Goal: Information Seeking & Learning: Check status

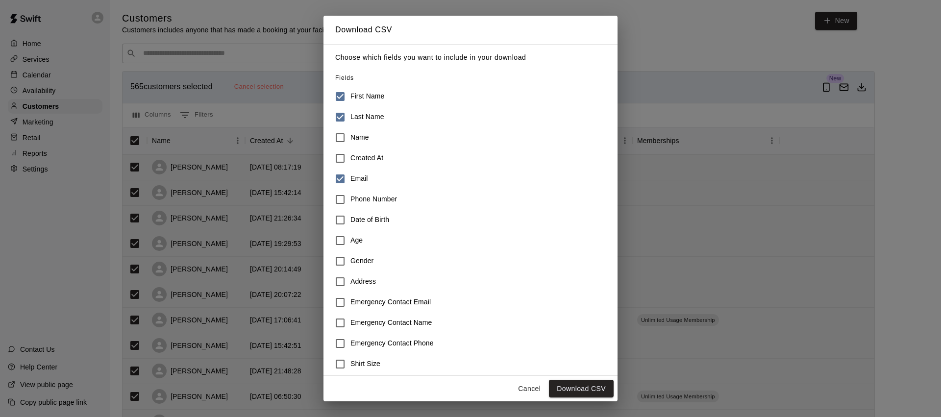
scroll to position [69, 0]
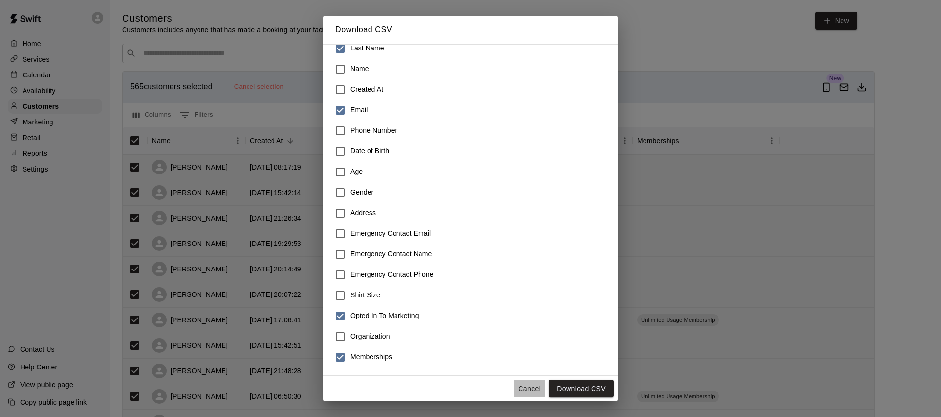
drag, startPoint x: 533, startPoint y: 387, endPoint x: 474, endPoint y: 364, distance: 63.4
click at [533, 387] on button "Cancel" at bounding box center [529, 389] width 31 height 18
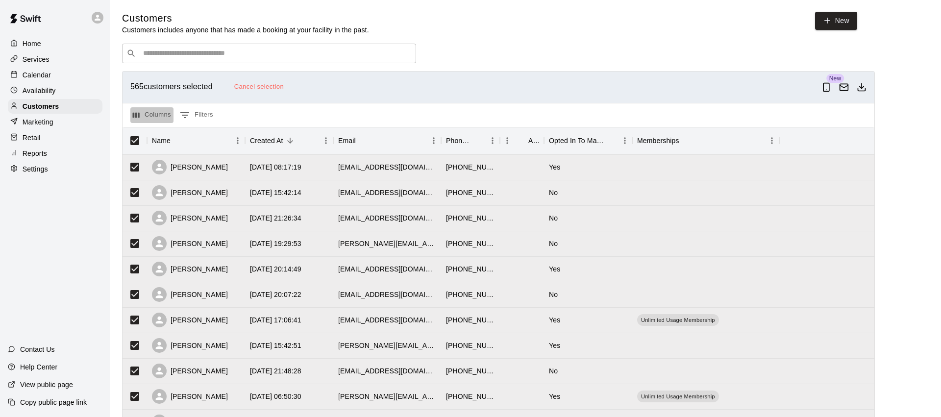
click at [160, 113] on button "Columns" at bounding box center [151, 115] width 43 height 16
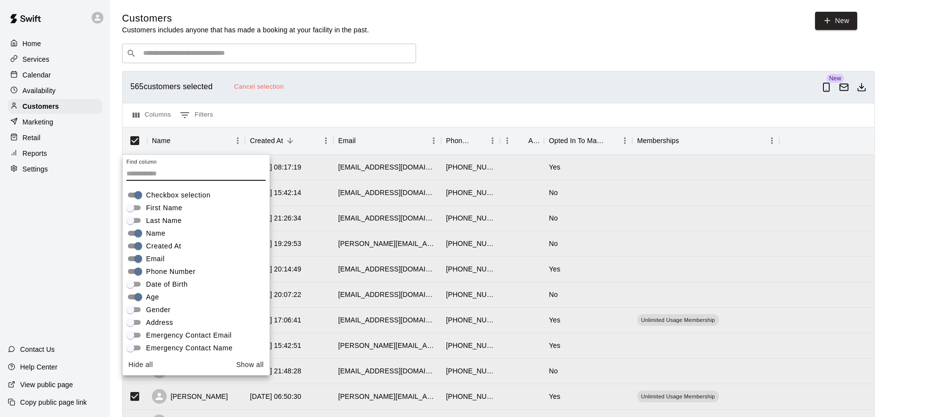
click at [166, 207] on span "First Name" at bounding box center [164, 208] width 36 height 10
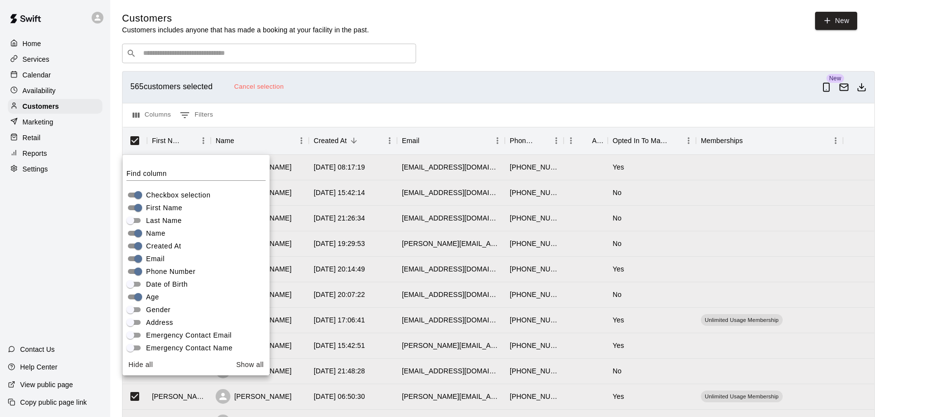
click at [161, 207] on span "First Name" at bounding box center [164, 208] width 36 height 10
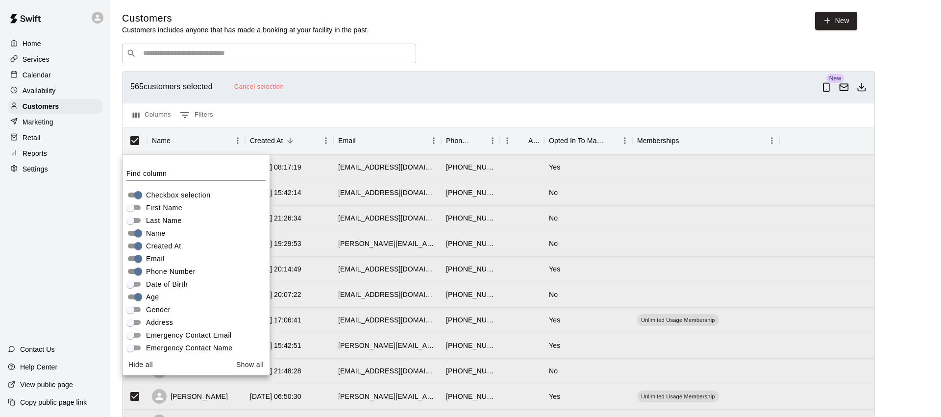
drag, startPoint x: 173, startPoint y: 287, endPoint x: 196, endPoint y: 284, distance: 22.8
click at [173, 287] on span "Date of Birth" at bounding box center [167, 284] width 42 height 10
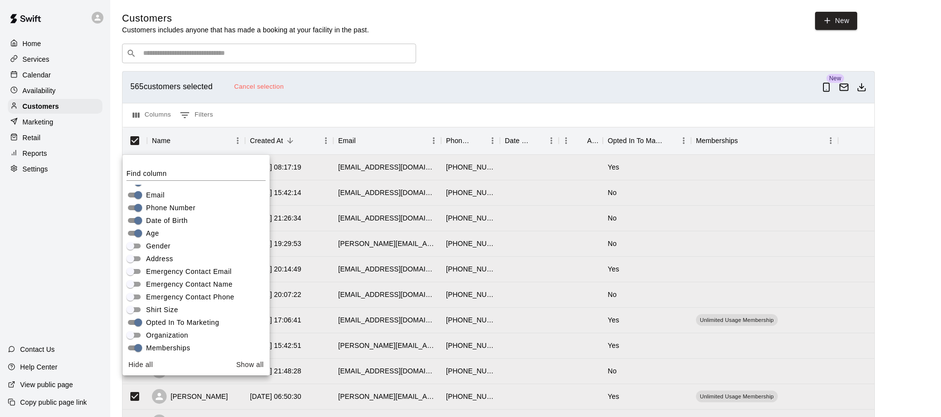
scroll to position [68, 0]
click at [491, 56] on div "​ ​" at bounding box center [498, 54] width 753 height 20
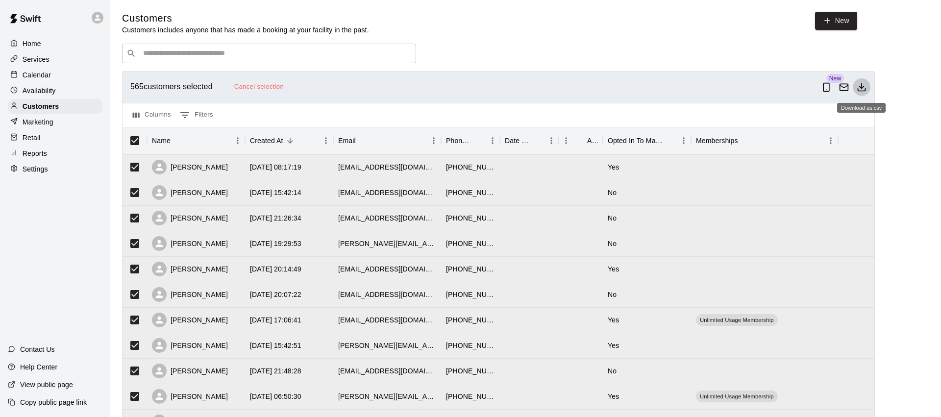
click at [863, 86] on icon "Download as csv" at bounding box center [862, 87] width 10 height 10
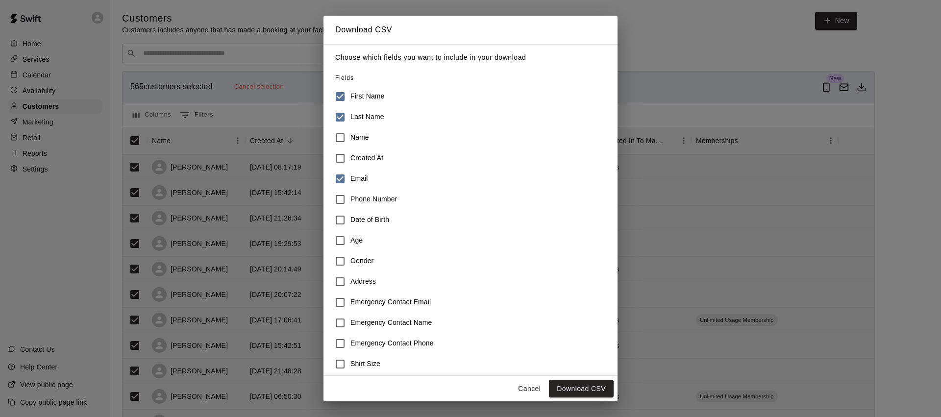
scroll to position [69, 0]
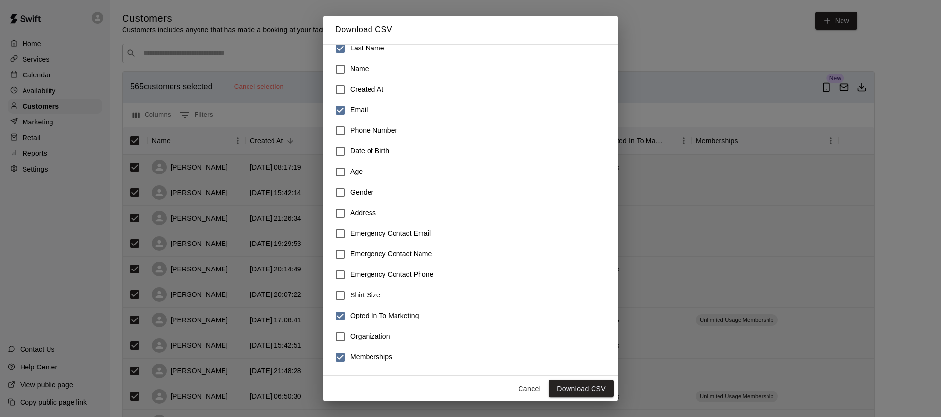
click at [370, 154] on h6 "Date of Birth" at bounding box center [369, 151] width 39 height 11
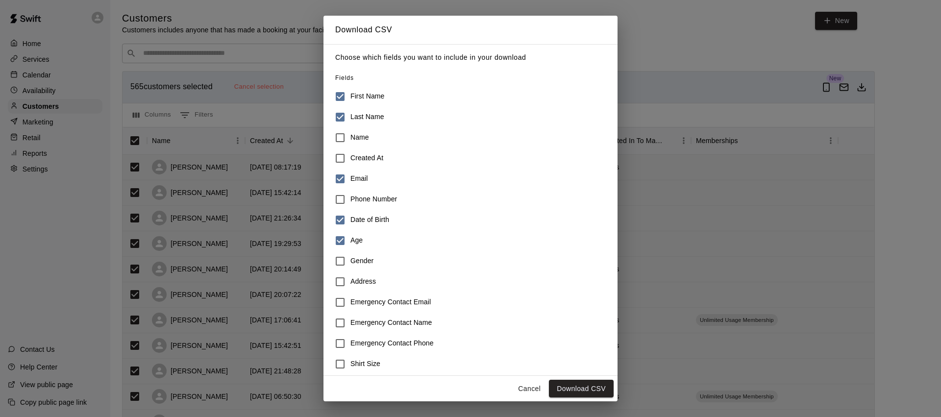
drag, startPoint x: 352, startPoint y: 159, endPoint x: 388, endPoint y: 176, distance: 39.7
click at [353, 159] on h6 "Created At" at bounding box center [366, 158] width 33 height 11
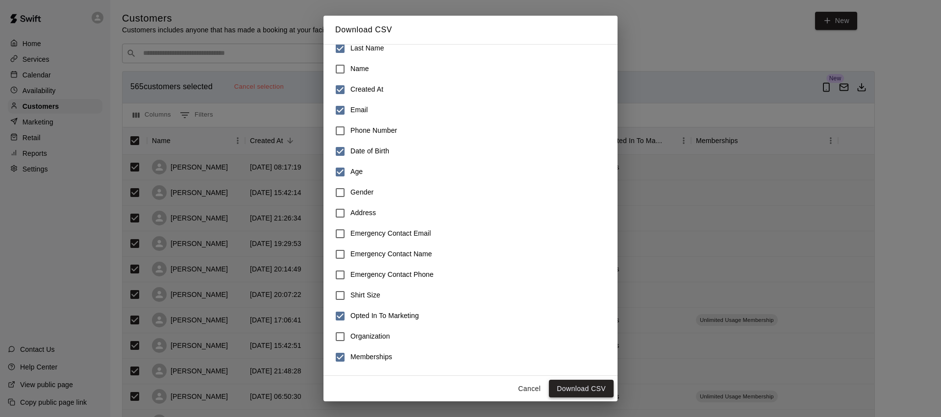
click at [575, 389] on button "Download CSV" at bounding box center [581, 389] width 65 height 18
click at [244, 34] on div "Download CSV Choose which fields you want to include in your download Fields Fi…" at bounding box center [470, 208] width 941 height 417
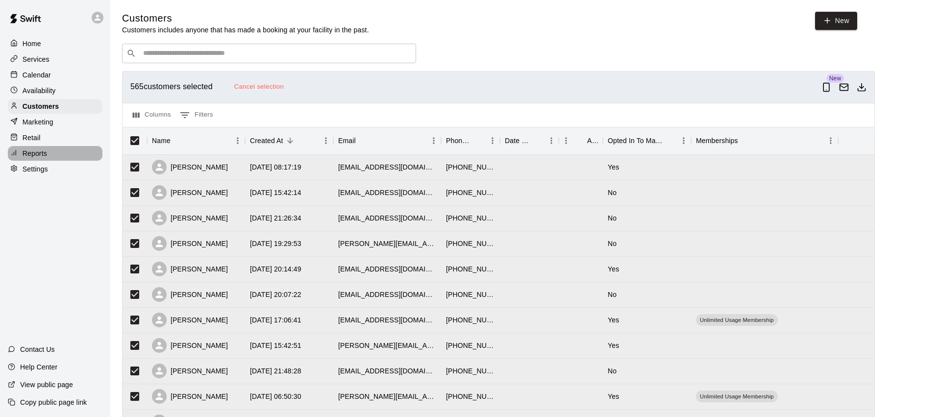
click at [48, 156] on div "Reports" at bounding box center [55, 153] width 95 height 15
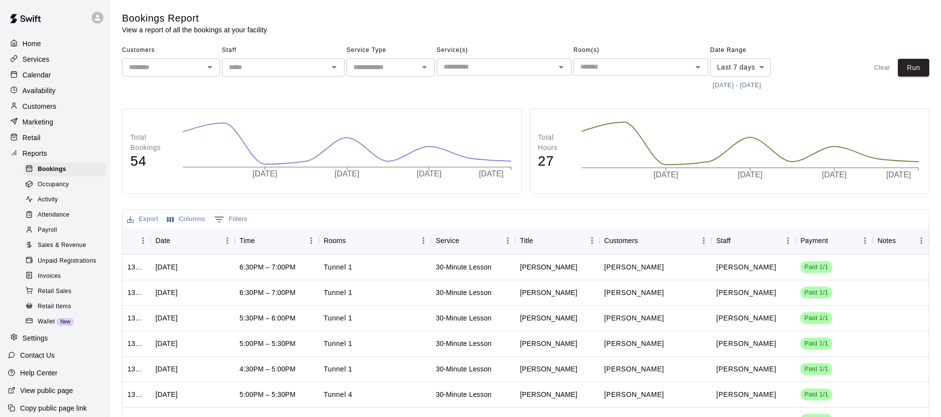
click at [754, 67] on body "Home Services Calendar Availability Customers Marketing Retail Reports Bookings…" at bounding box center [470, 278] width 941 height 556
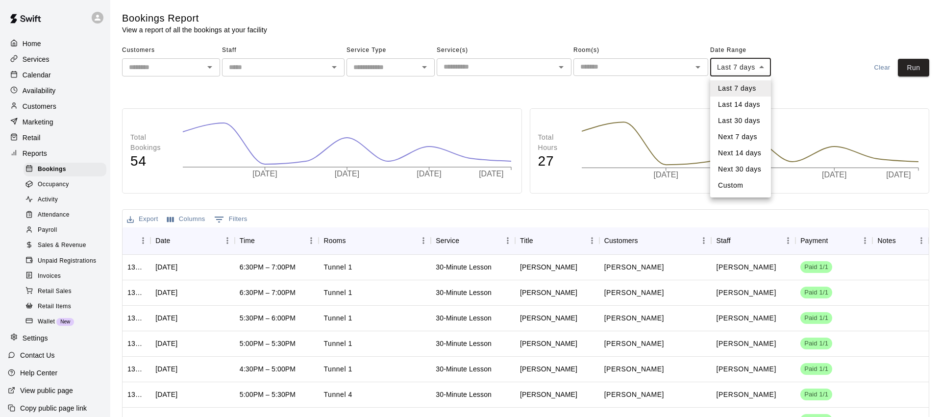
click at [749, 120] on li "Last 30 days" at bounding box center [740, 121] width 61 height 16
type input "*****"
drag, startPoint x: 908, startPoint y: 67, endPoint x: 678, endPoint y: 128, distance: 237.7
click at [908, 67] on button "Run" at bounding box center [913, 68] width 31 height 18
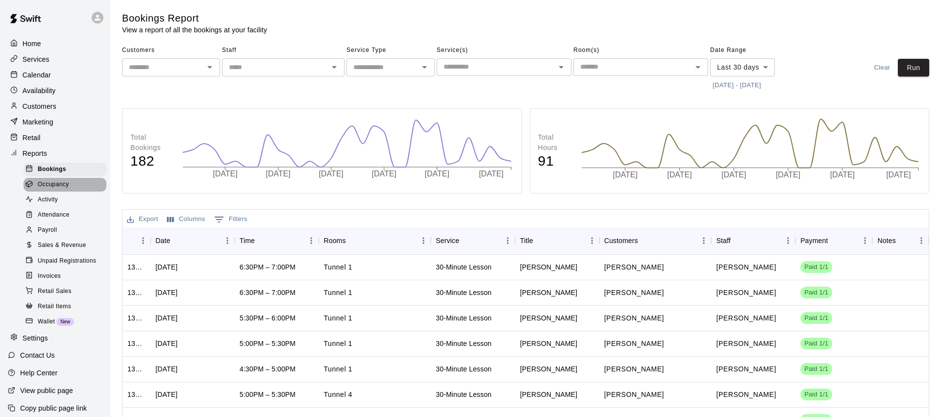
click at [64, 183] on span "Occupancy" at bounding box center [53, 185] width 31 height 10
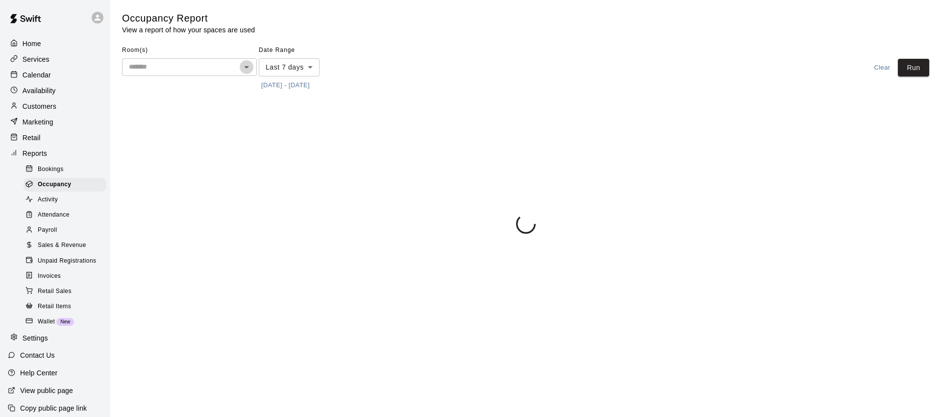
click at [247, 71] on icon "Open" at bounding box center [247, 67] width 12 height 12
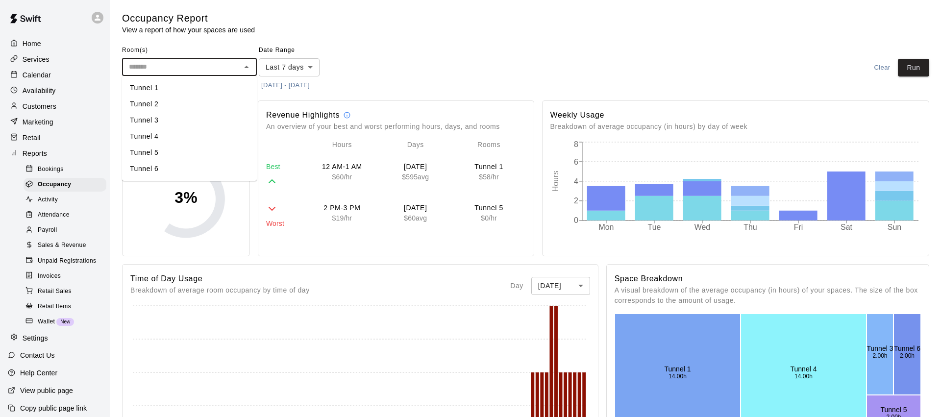
click at [487, 39] on main "Occupancy Report View a report of how your spaces are used Room(s) ​ Date Range…" at bounding box center [525, 418] width 807 height 812
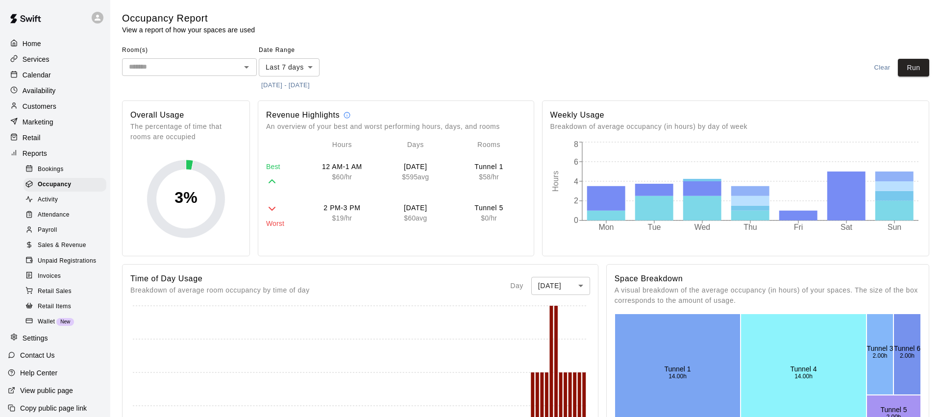
click at [311, 69] on body "Home Services Calendar Availability Customers Marketing Retail Reports Bookings…" at bounding box center [470, 413] width 941 height 827
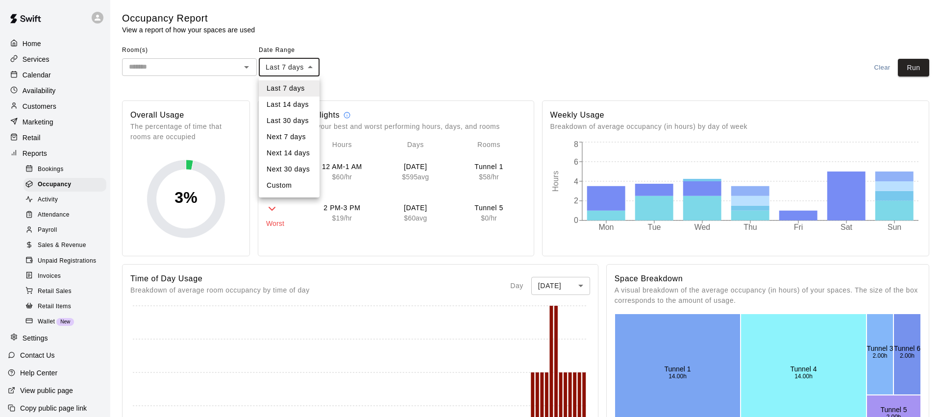
click at [303, 122] on li "Last 30 days" at bounding box center [289, 121] width 61 height 16
type input "*****"
drag, startPoint x: 918, startPoint y: 67, endPoint x: 888, endPoint y: 74, distance: 30.8
click at [918, 67] on button "Run" at bounding box center [913, 68] width 31 height 18
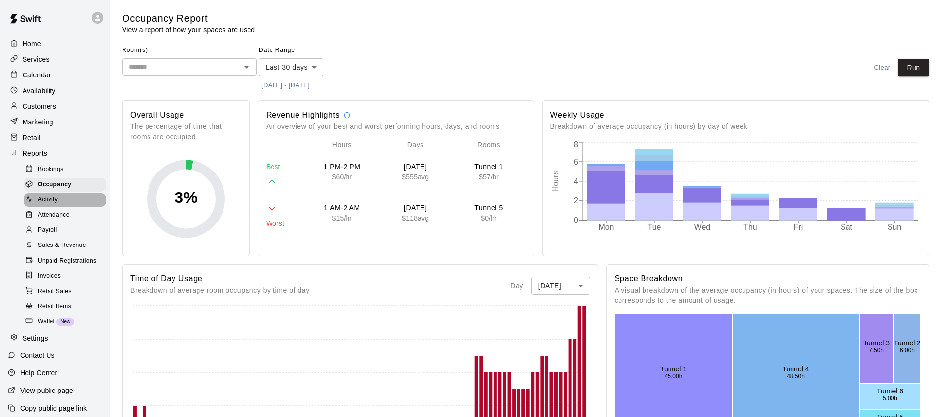
click at [61, 199] on div "Activity" at bounding box center [65, 200] width 83 height 14
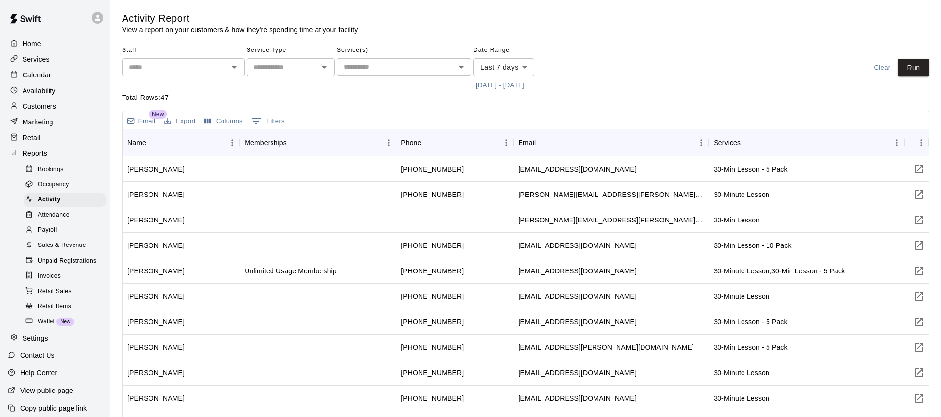
click at [59, 214] on span "Attendance" at bounding box center [54, 215] width 32 height 10
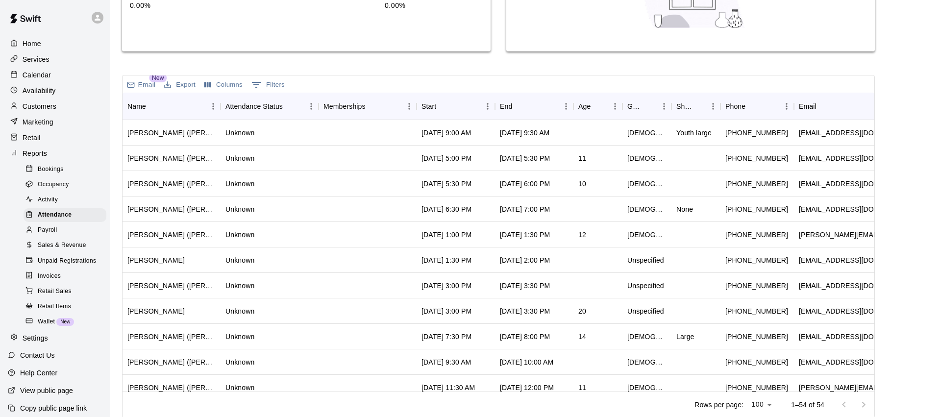
scroll to position [229, 0]
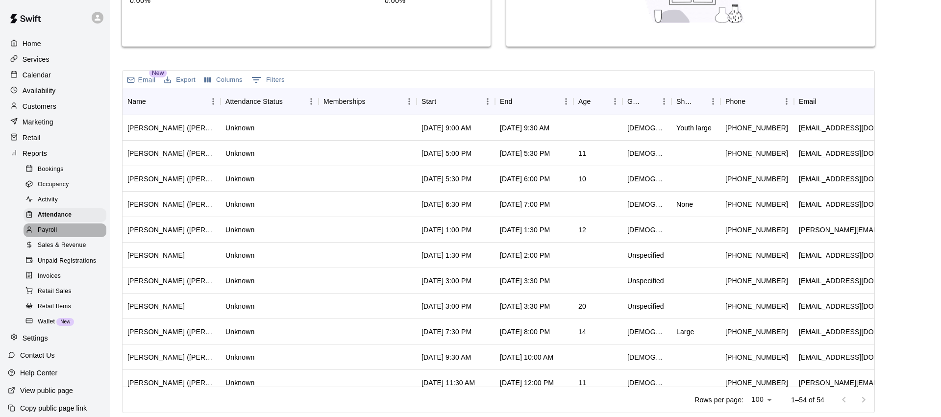
click at [54, 228] on span "Payroll" at bounding box center [47, 230] width 19 height 10
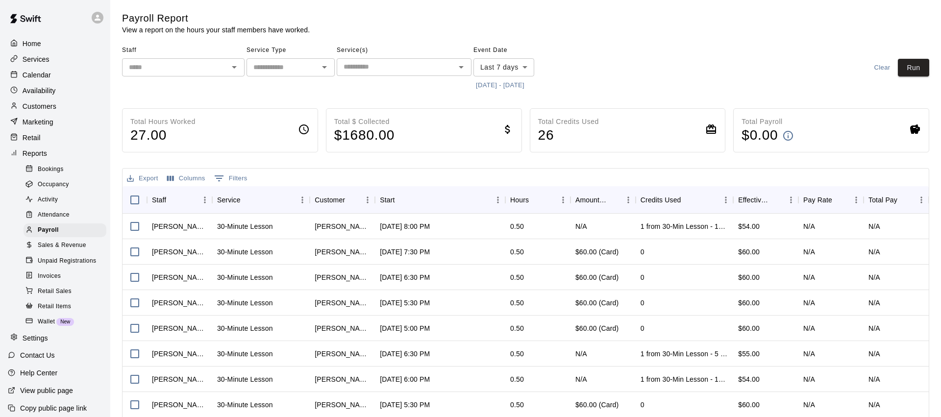
click at [64, 247] on span "Sales & Revenue" at bounding box center [62, 246] width 49 height 10
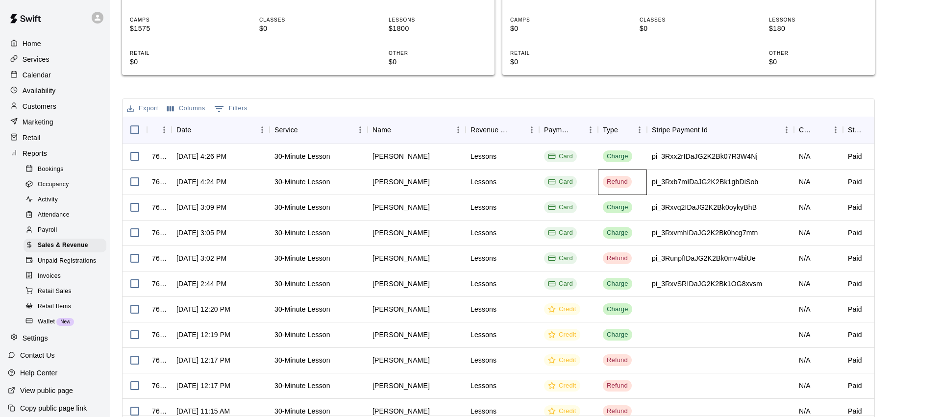
click at [617, 183] on div "Refund" at bounding box center [617, 181] width 21 height 9
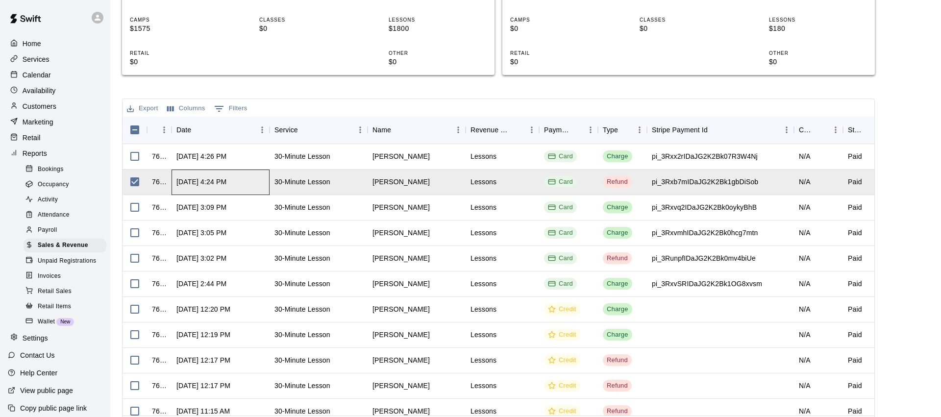
click at [204, 187] on div "[DATE] 4:24 PM" at bounding box center [201, 182] width 50 height 10
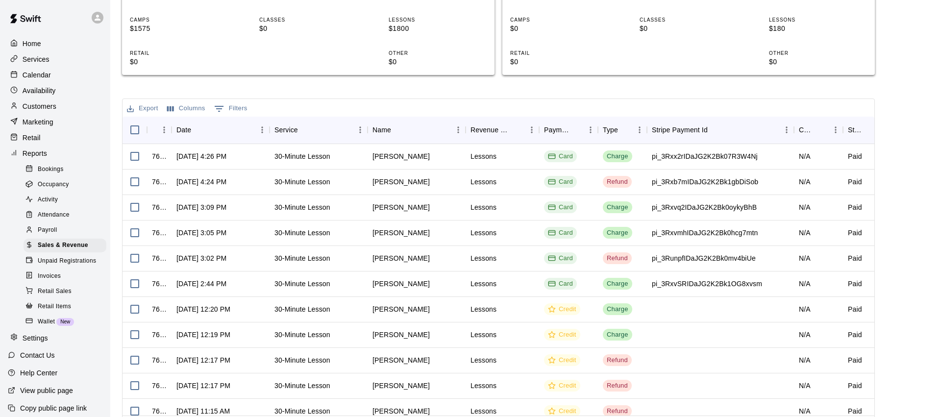
click at [357, 89] on div "Sales and Revenue Report View your sales and revenue reports Visit your Stripe …" at bounding box center [498, 112] width 753 height 658
click at [69, 260] on span "Unpaid Registrations" at bounding box center [67, 261] width 58 height 10
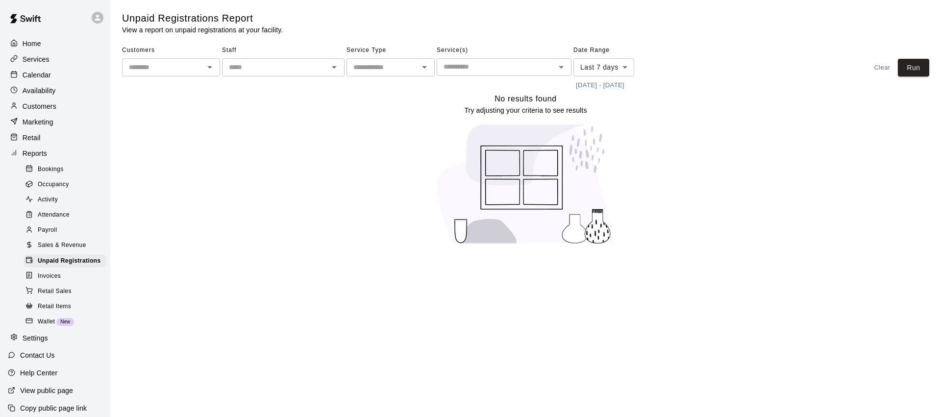
click at [72, 293] on div "Retail Sales" at bounding box center [65, 292] width 83 height 14
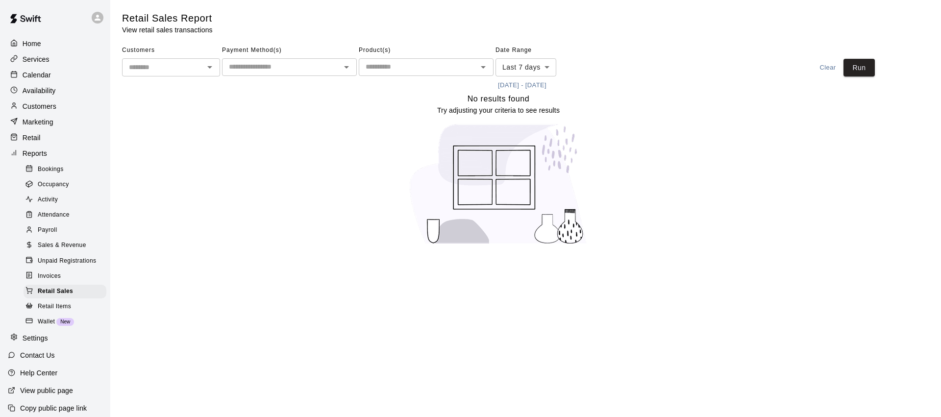
click at [45, 320] on span "Wallet" at bounding box center [46, 322] width 17 height 10
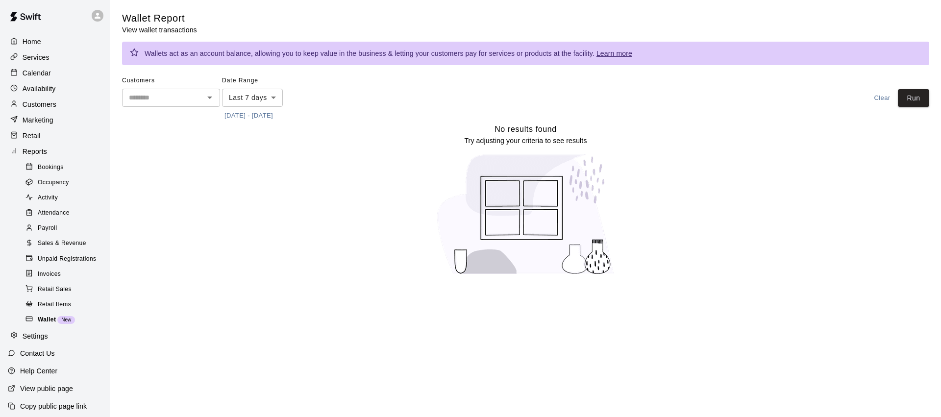
scroll to position [3, 0]
click at [918, 100] on button "Run" at bounding box center [913, 98] width 31 height 18
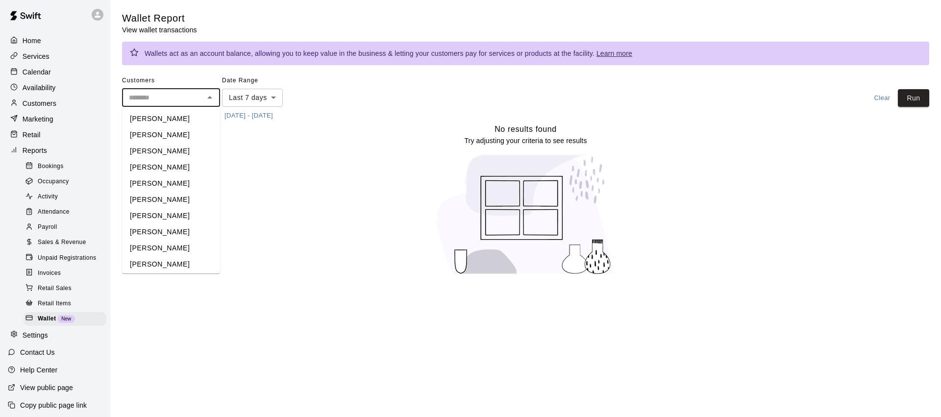
click at [193, 96] on input "text" at bounding box center [163, 98] width 76 height 12
click at [176, 121] on li "[PERSON_NAME]" at bounding box center [171, 119] width 98 height 16
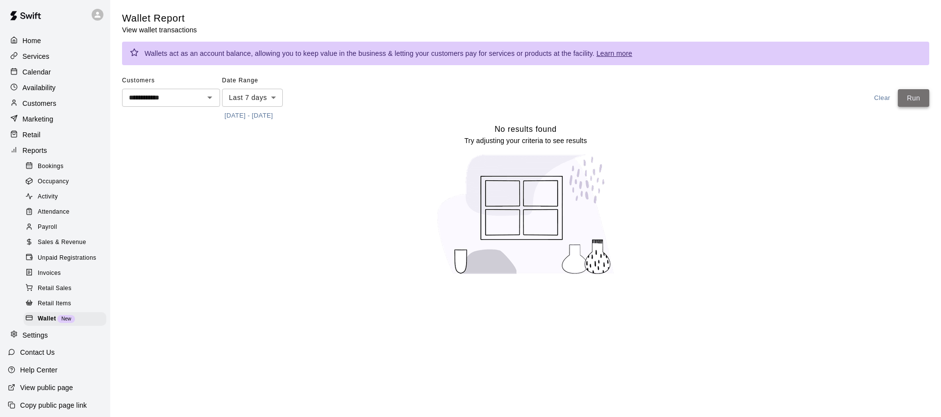
click at [913, 99] on button "Run" at bounding box center [913, 98] width 31 height 18
click at [205, 98] on icon "Open" at bounding box center [210, 98] width 12 height 12
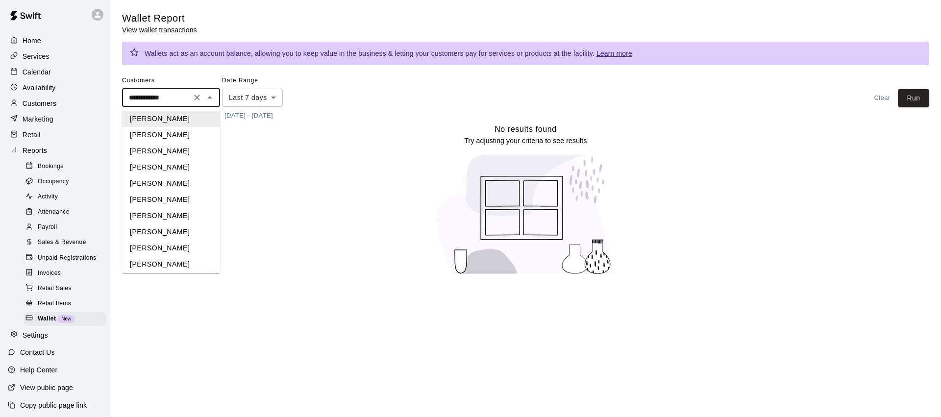
click at [184, 157] on li "[PERSON_NAME]" at bounding box center [171, 151] width 98 height 16
type input "**********"
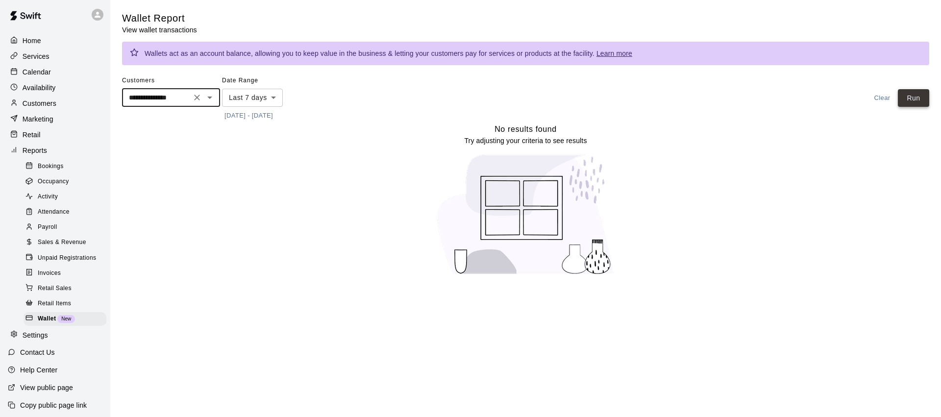
click at [918, 99] on button "Run" at bounding box center [913, 98] width 31 height 18
click at [57, 168] on span "Bookings" at bounding box center [51, 166] width 26 height 10
